Goal: Find specific page/section: Find specific page/section

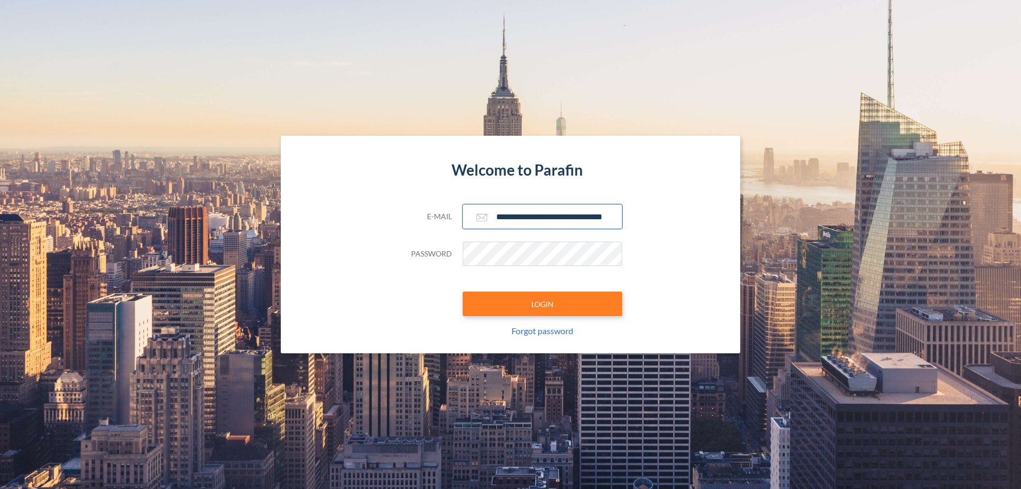
type input "**********"
click at [543, 304] on button "LOGIN" at bounding box center [543, 304] width 160 height 24
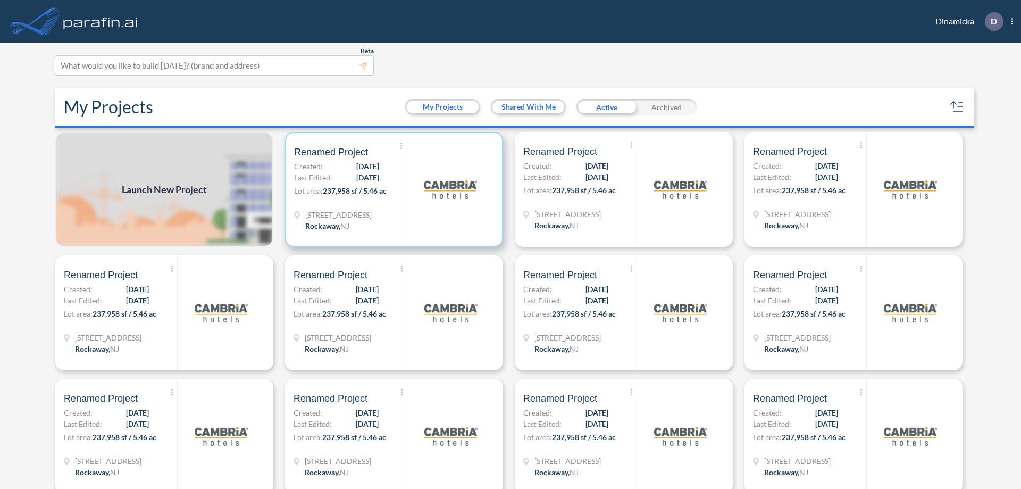
scroll to position [3, 0]
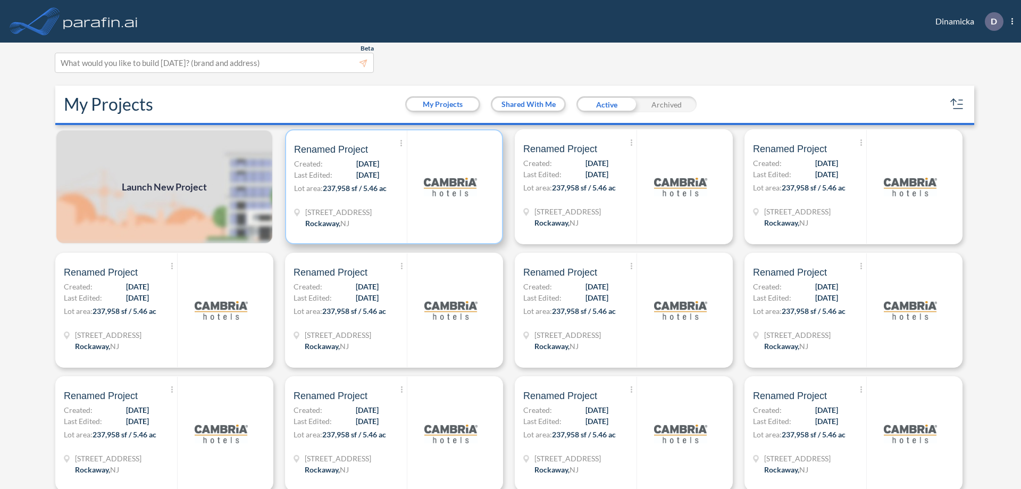
click at [392, 187] on p "Lot area: 237,958 sf / 5.46 ac" at bounding box center [350, 189] width 113 height 15
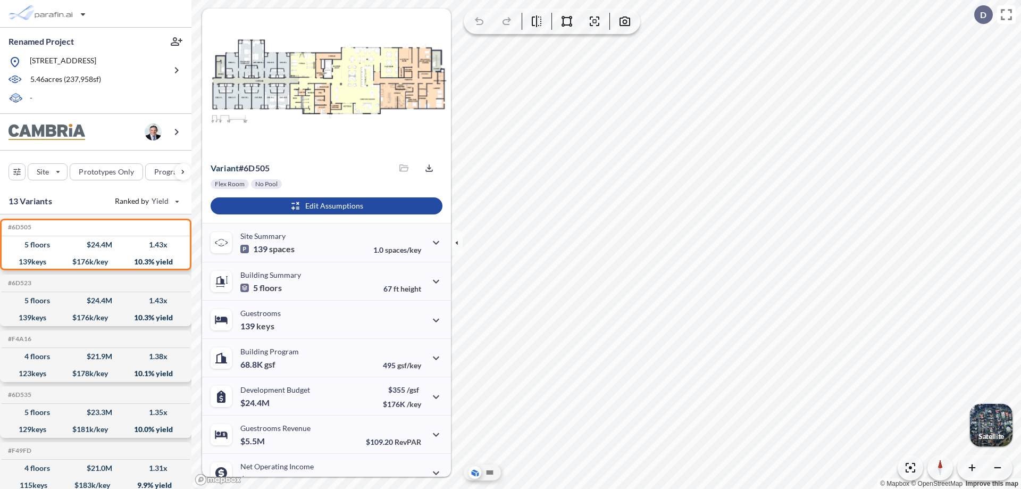
scroll to position [54, 0]
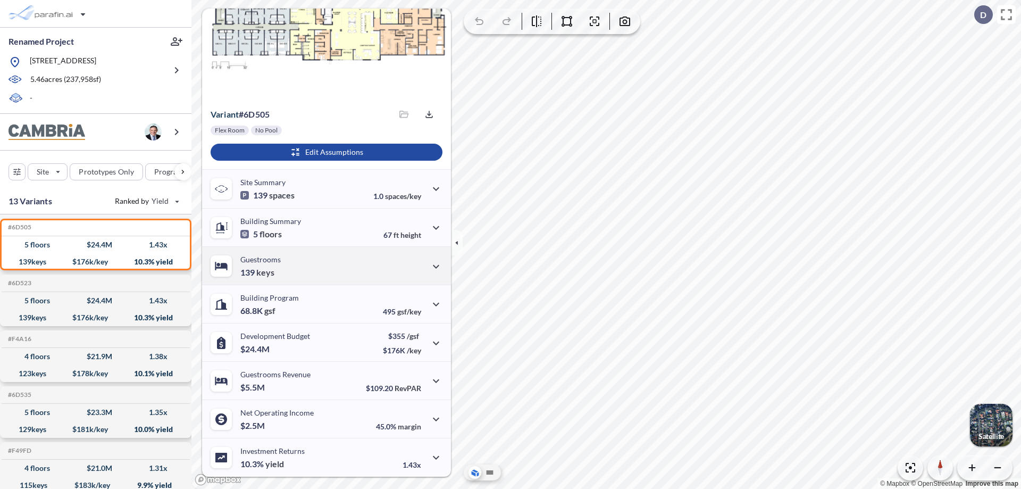
click at [325, 265] on div "Guestrooms 139 keys" at bounding box center [326, 265] width 249 height 38
